Goal: Find specific page/section: Locate a particular part of the current website

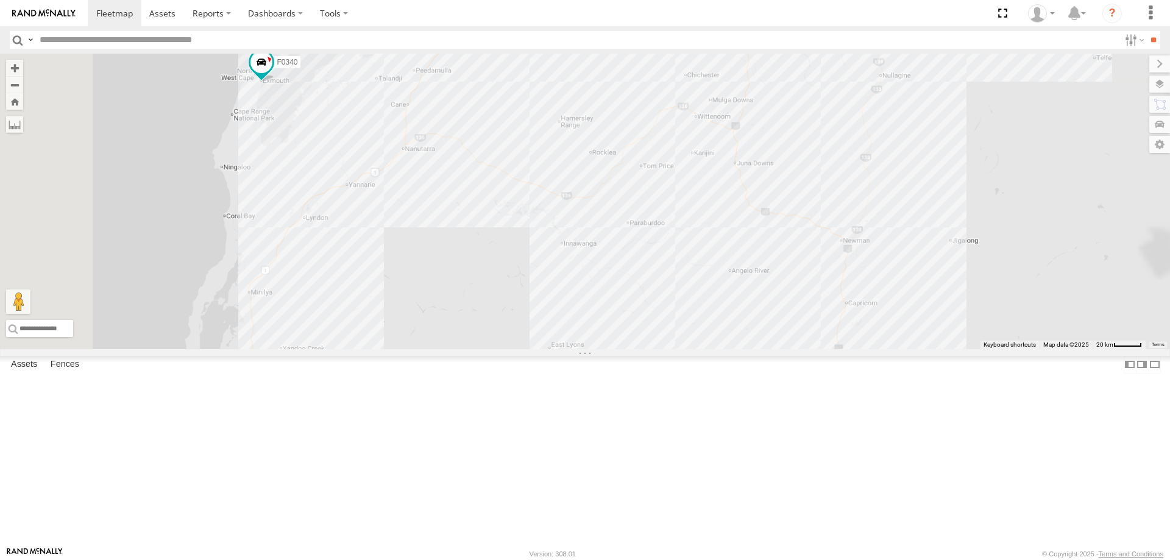
drag, startPoint x: 672, startPoint y: 271, endPoint x: 674, endPoint y: 299, distance: 28.1
click at [674, 299] on div "F0485 MV283 TL281 FT724 F0512 Cage014 F0478 TL273 TL287 Cage101 F0400 F0379 F03…" at bounding box center [585, 202] width 1170 height 296
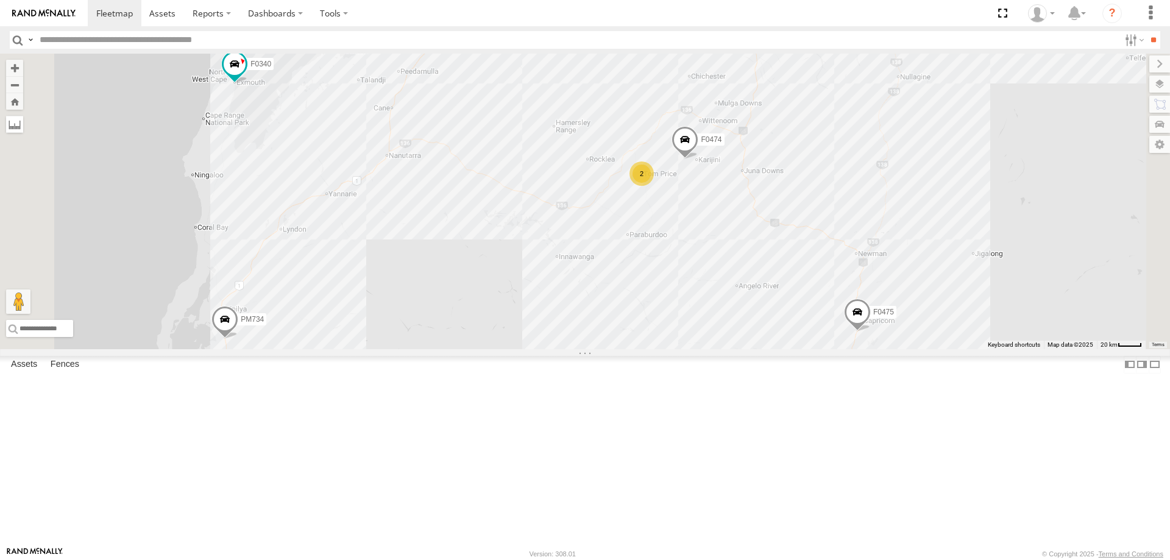
click at [23, 133] on label at bounding box center [14, 124] width 17 height 17
click at [484, 293] on div "F0485 MV283 TL281 FT724 F0512 Cage014 F0478 TL273 TL287 Cage101 F0400 F0379 F03…" at bounding box center [585, 202] width 1170 height 296
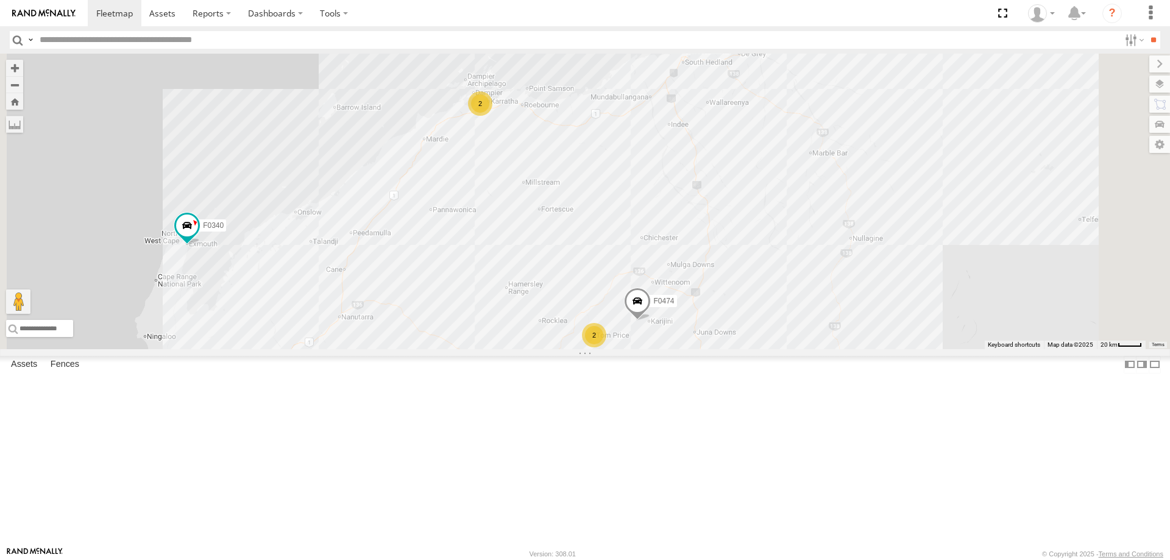
drag, startPoint x: 612, startPoint y: 184, endPoint x: 567, endPoint y: 334, distance: 156.4
click at [567, 334] on div "F0485 MV283 TL281 FT724 F0512 Cage014 F0478 TL273 TL287 Cage101 F0400 F0379 F03…" at bounding box center [585, 202] width 1170 height 296
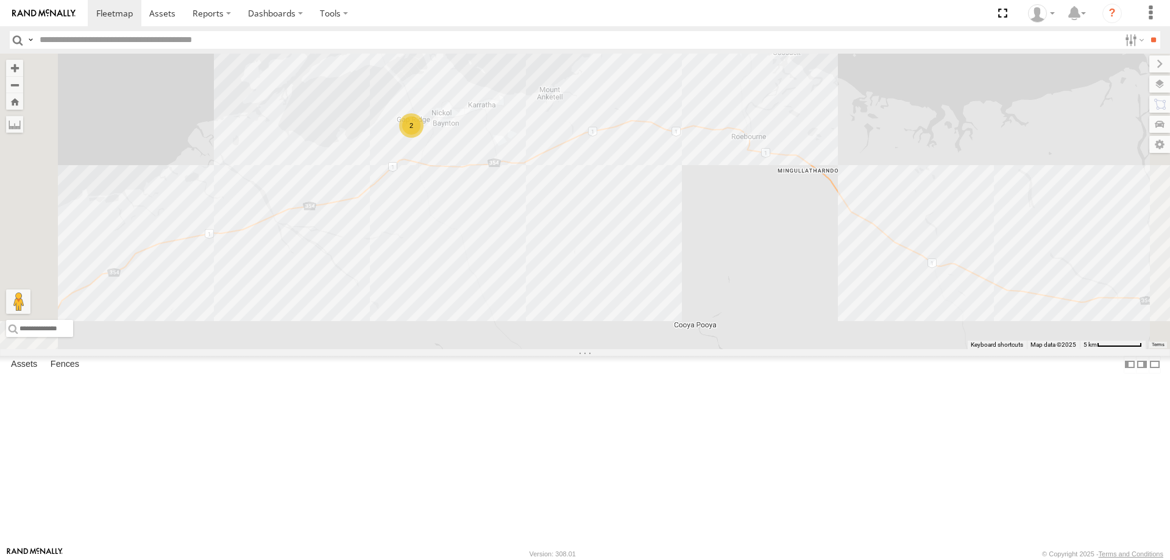
click at [584, 227] on div "F0485 MV283 TL281 FT724 F0512 Cage014 F0478 TL273 TL287 Cage101 F0400 F0379 F03…" at bounding box center [585, 202] width 1170 height 296
click at [0, 0] on label at bounding box center [0, 0] width 0 height 0
click at [570, 262] on div "F0485 MV283 TL281 FT724 F0512 Cage014 F0478 TL273 TL287 Cage101 F0400 F0379 F03…" at bounding box center [585, 202] width 1170 height 296
drag, startPoint x: 436, startPoint y: 387, endPoint x: 738, endPoint y: 245, distance: 333.4
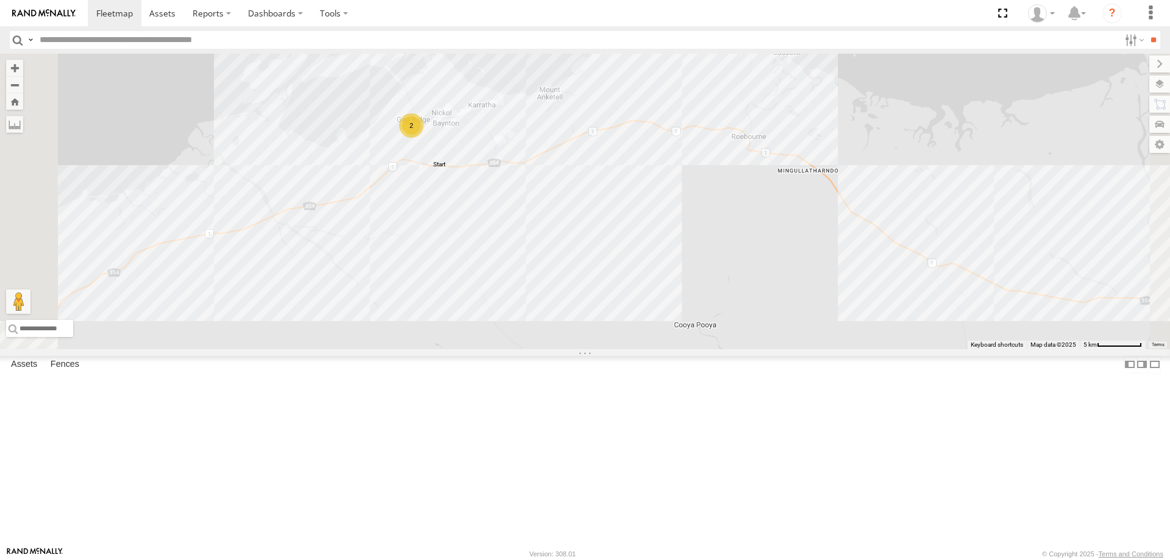
click at [738, 245] on div "F0485 MV283 TL281 FT724 F0512 Cage014 F0478 TL273 TL287 Cage101 F0400 F0379 F03…" at bounding box center [585, 202] width 1170 height 296
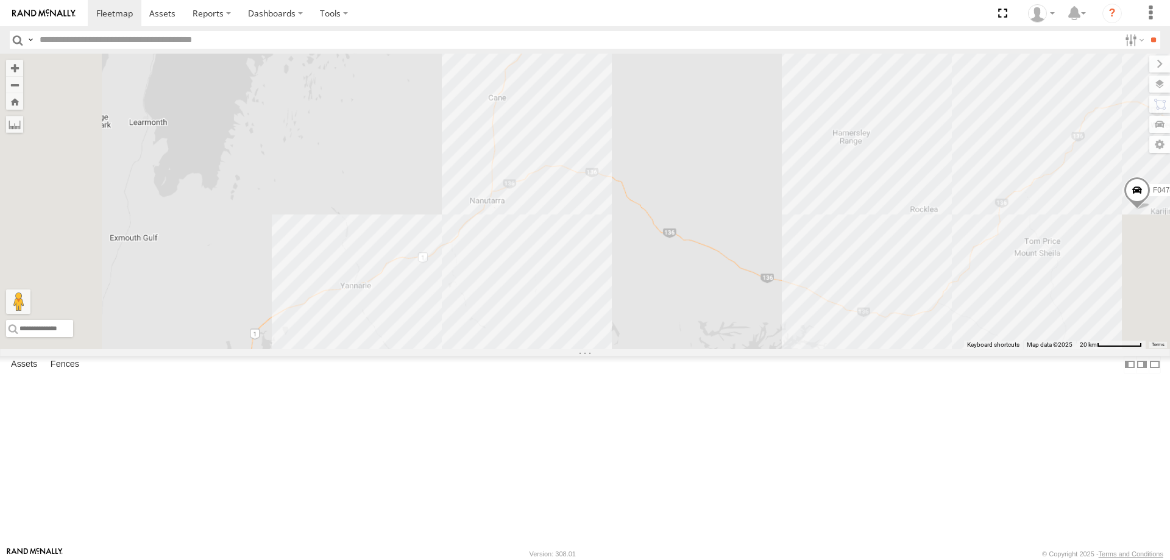
drag, startPoint x: 611, startPoint y: 338, endPoint x: 705, endPoint y: 53, distance: 299.7
click at [705, 54] on div "F0485 MV283 TL281 FT724 F0512 Cage014 F0478 TL273 TL287 Cage101 F0400 F0379 F03…" at bounding box center [585, 202] width 1170 height 296
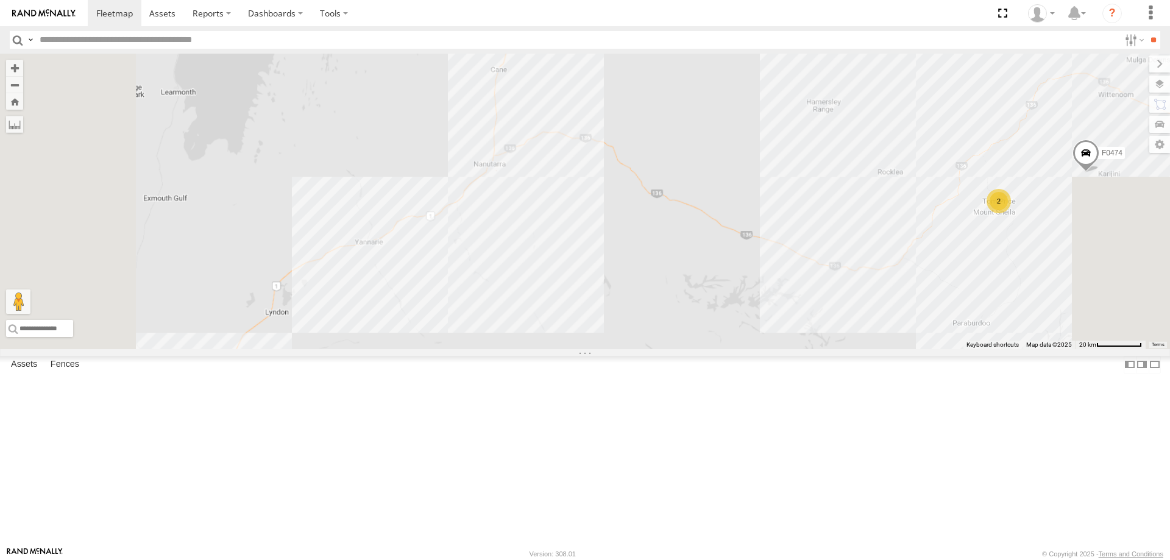
click at [519, 345] on div "F0485 MV283 TL281 FT724 F0512 Cage014 F0478 TL273 TL287 Cage101 F0400 F0379 F03…" at bounding box center [585, 202] width 1170 height 296
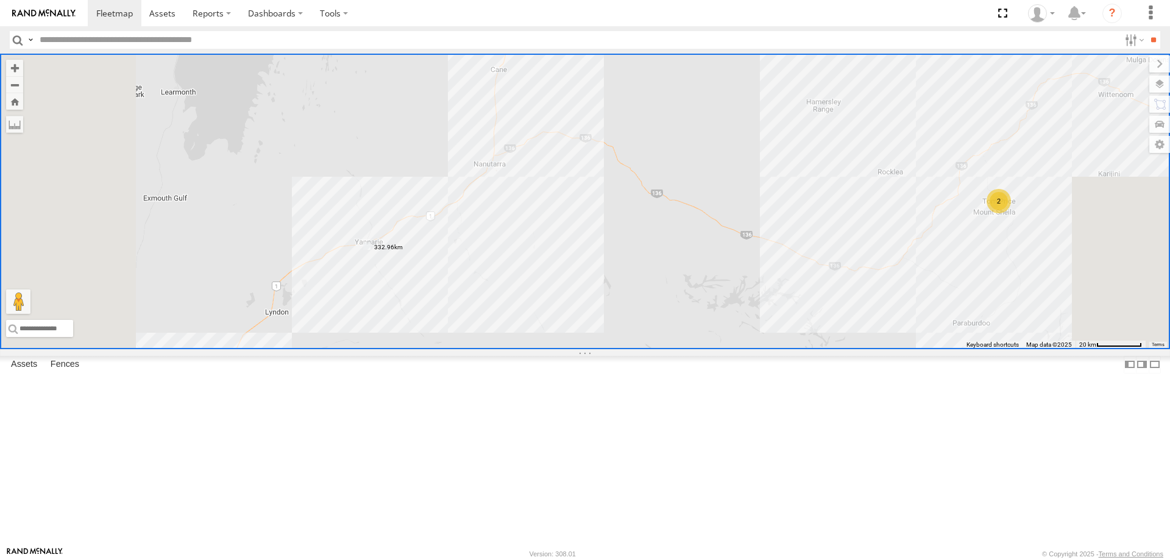
click at [178, 43] on input "text" at bounding box center [577, 40] width 1085 height 18
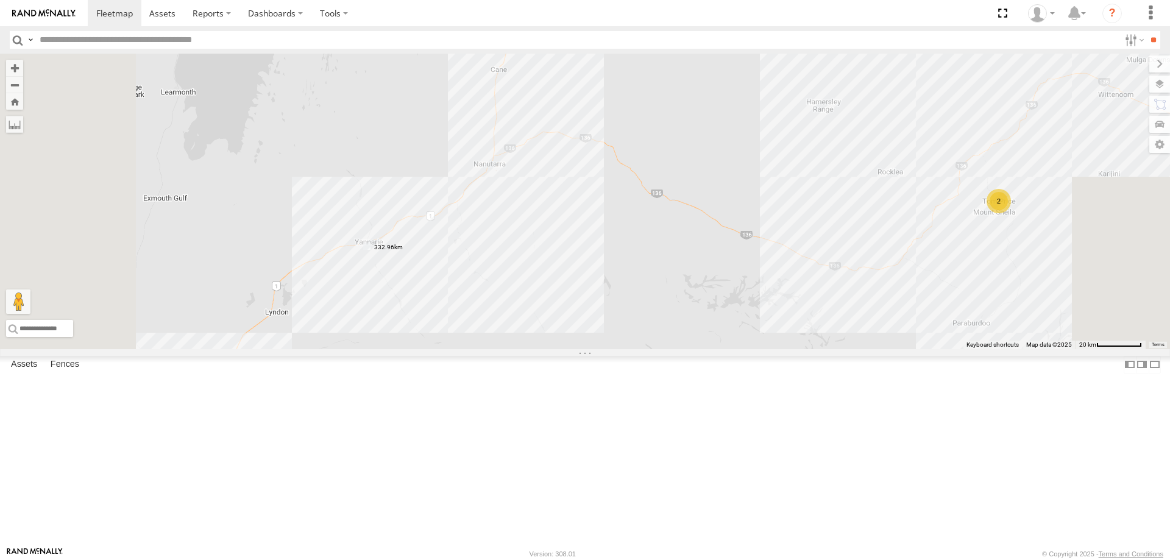
click at [124, 41] on input "text" at bounding box center [577, 40] width 1085 height 18
click at [0, 0] on label at bounding box center [0, 0] width 0 height 0
click at [241, 40] on input "text" at bounding box center [577, 40] width 1085 height 18
type input "*****"
click at [1146, 31] on input "**" at bounding box center [1153, 40] width 14 height 18
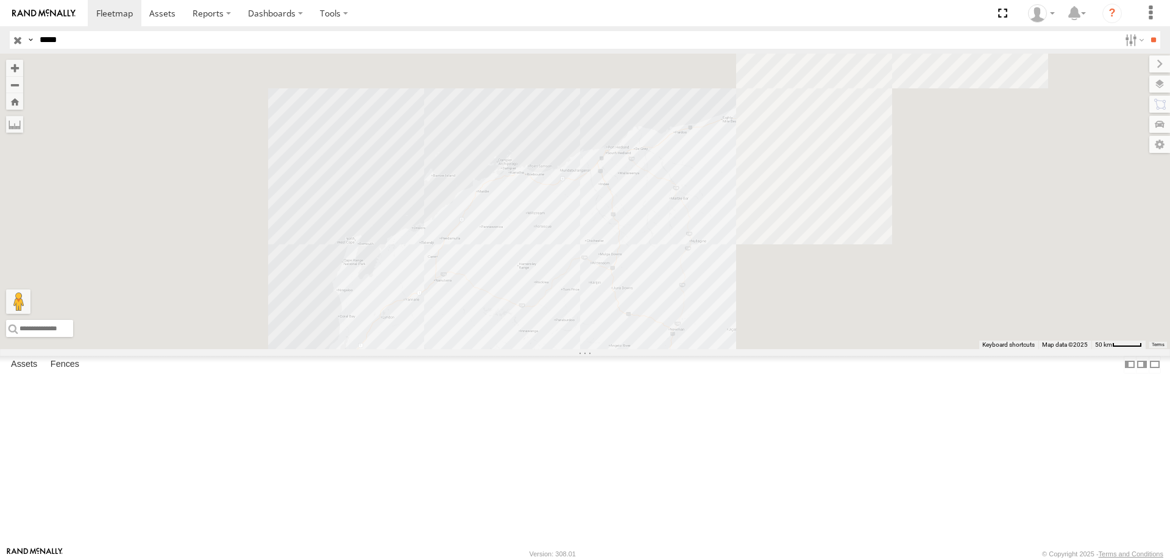
click at [0, 0] on div "Linehaul" at bounding box center [0, 0] width 0 height 0
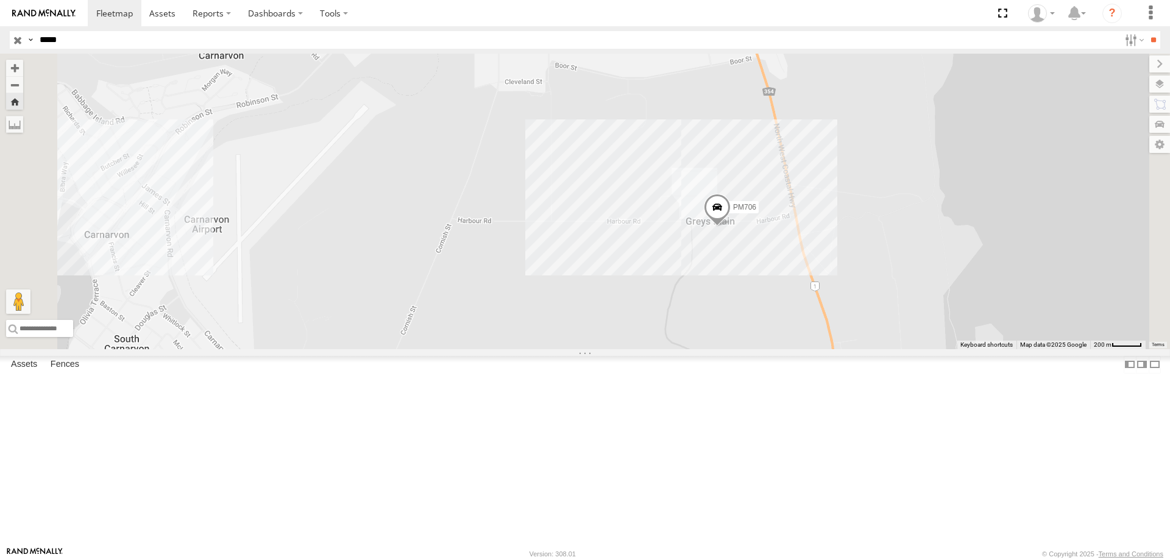
drag, startPoint x: 1041, startPoint y: 349, endPoint x: 960, endPoint y: 364, distance: 82.5
click at [960, 349] on div "PM706" at bounding box center [585, 202] width 1170 height 296
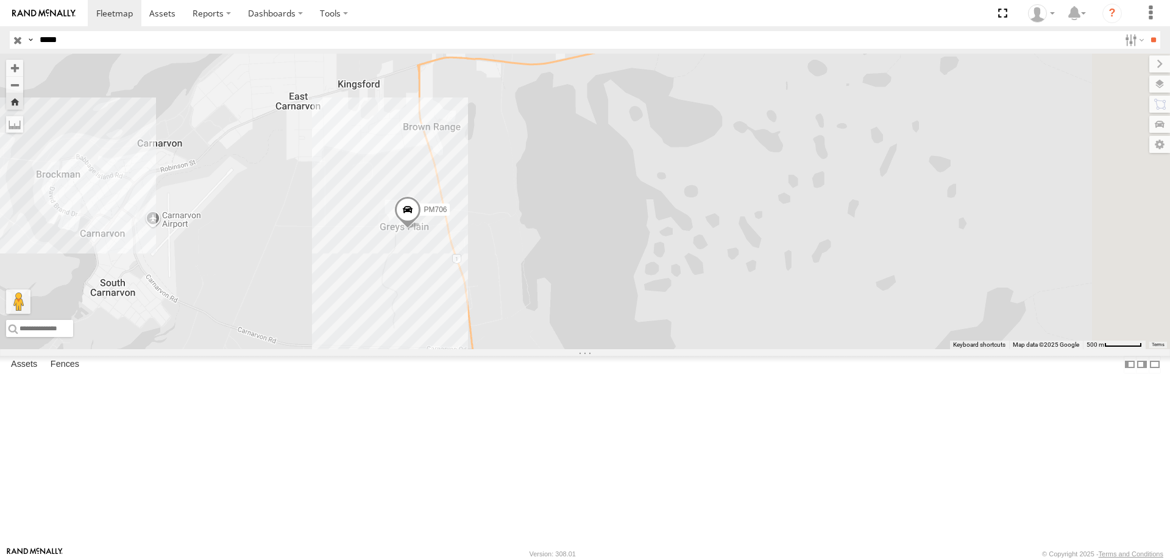
drag, startPoint x: 960, startPoint y: 364, endPoint x: 681, endPoint y: 335, distance: 280.6
click at [681, 335] on div "PM706" at bounding box center [585, 202] width 1170 height 296
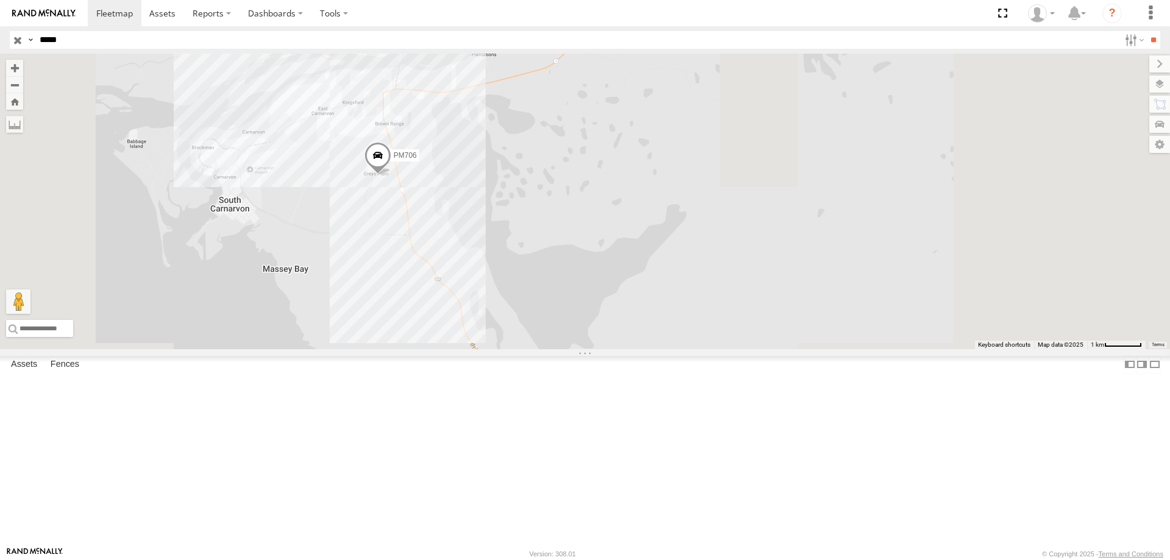
click at [0, 0] on div "PM706" at bounding box center [0, 0] width 0 height 0
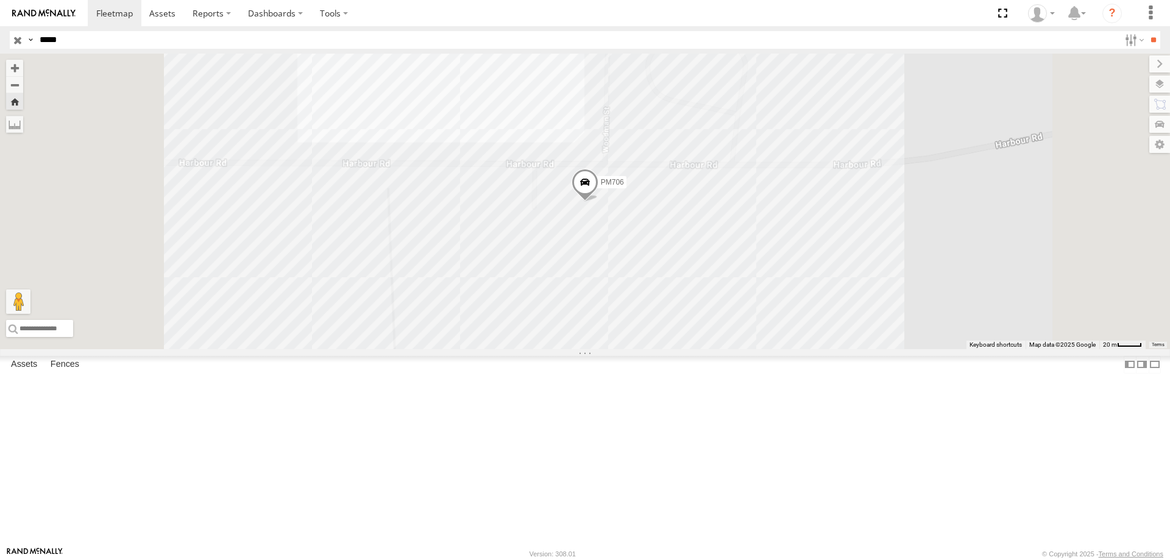
click at [598, 202] on span at bounding box center [585, 185] width 27 height 33
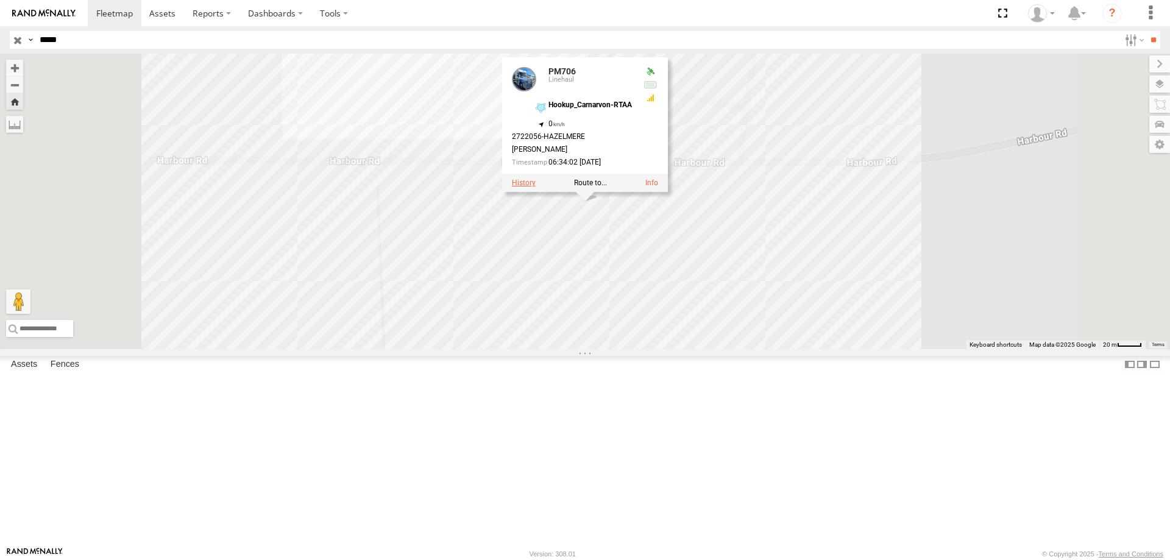
click at [536, 187] on label at bounding box center [524, 183] width 24 height 9
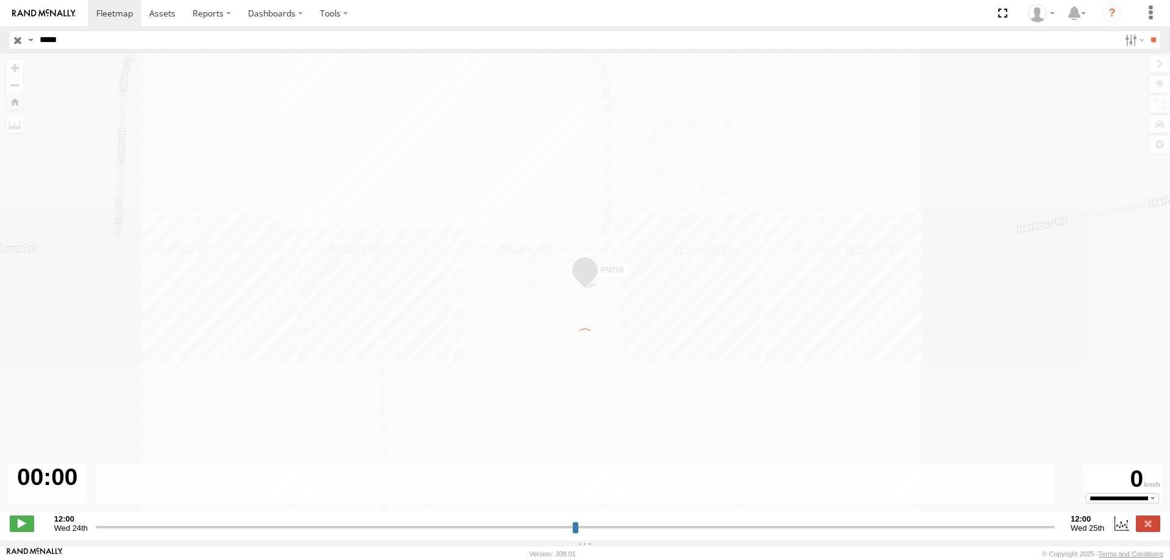
type input "**********"
